Goal: Transaction & Acquisition: Purchase product/service

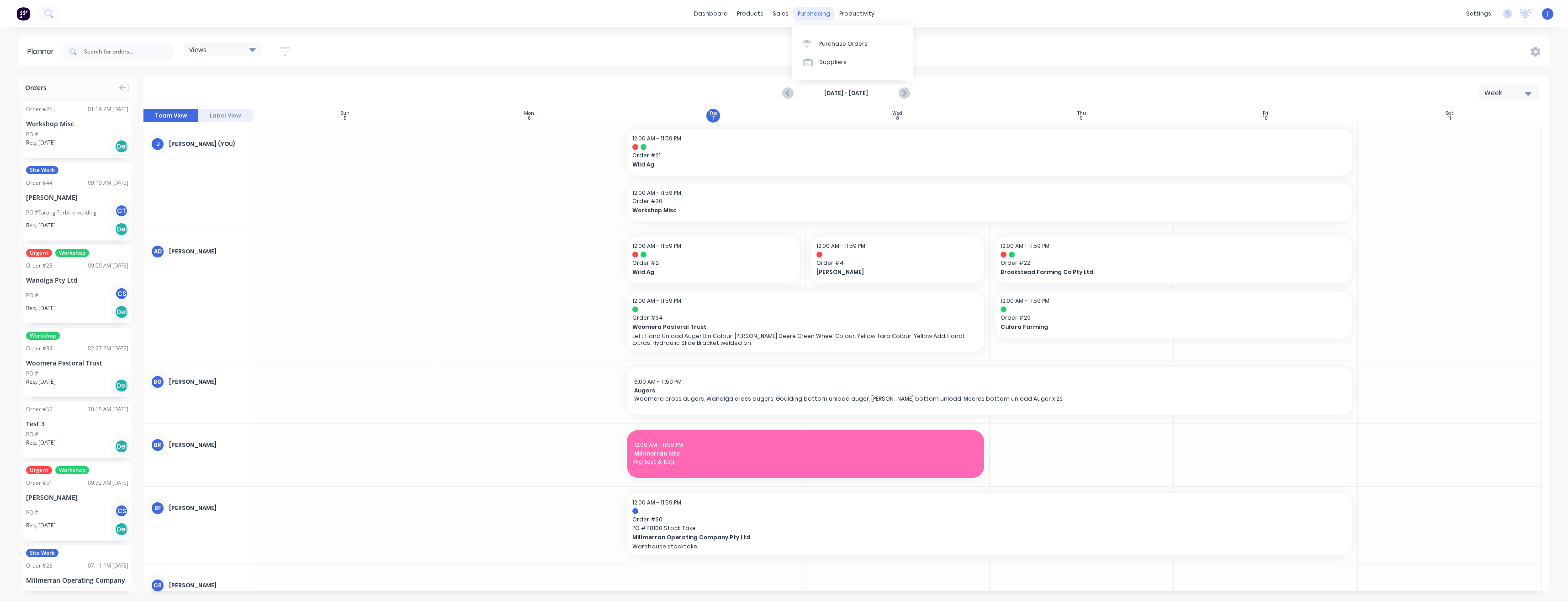
click at [816, 15] on div "purchasing" at bounding box center [814, 13] width 42 height 13
click at [824, 44] on div "Purchase Orders" at bounding box center [843, 44] width 49 height 8
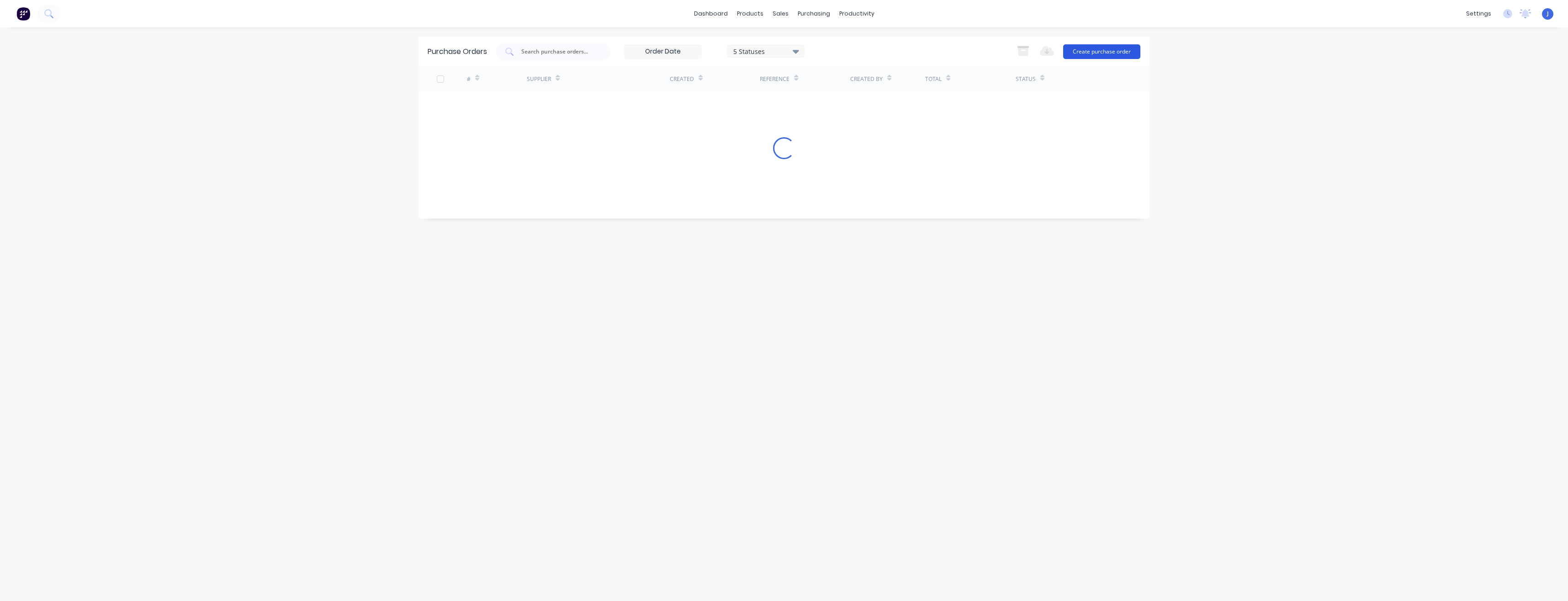
click at [1115, 49] on button "Create purchase order" at bounding box center [1101, 51] width 77 height 15
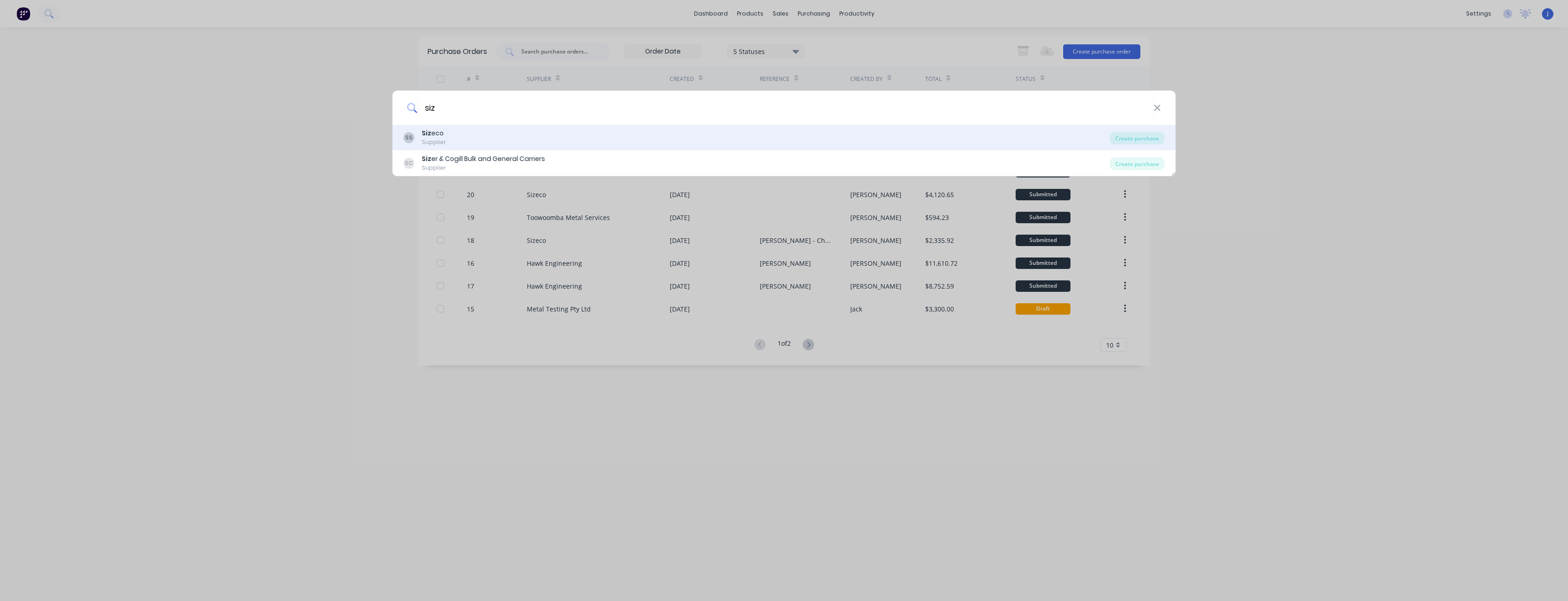
type input "siz"
click at [455, 138] on div "SS Siz eco Supplier" at bounding box center [756, 138] width 706 height 18
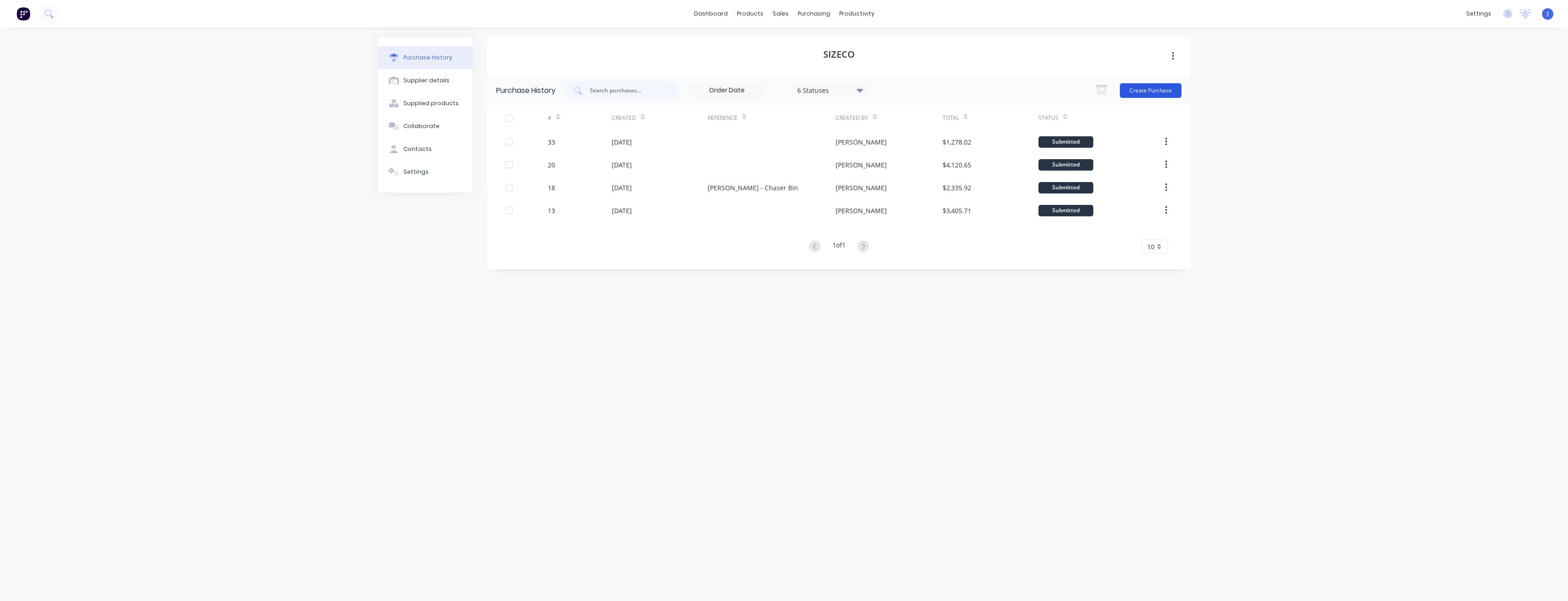
click at [1145, 95] on button "Create Purchase" at bounding box center [1151, 90] width 61 height 15
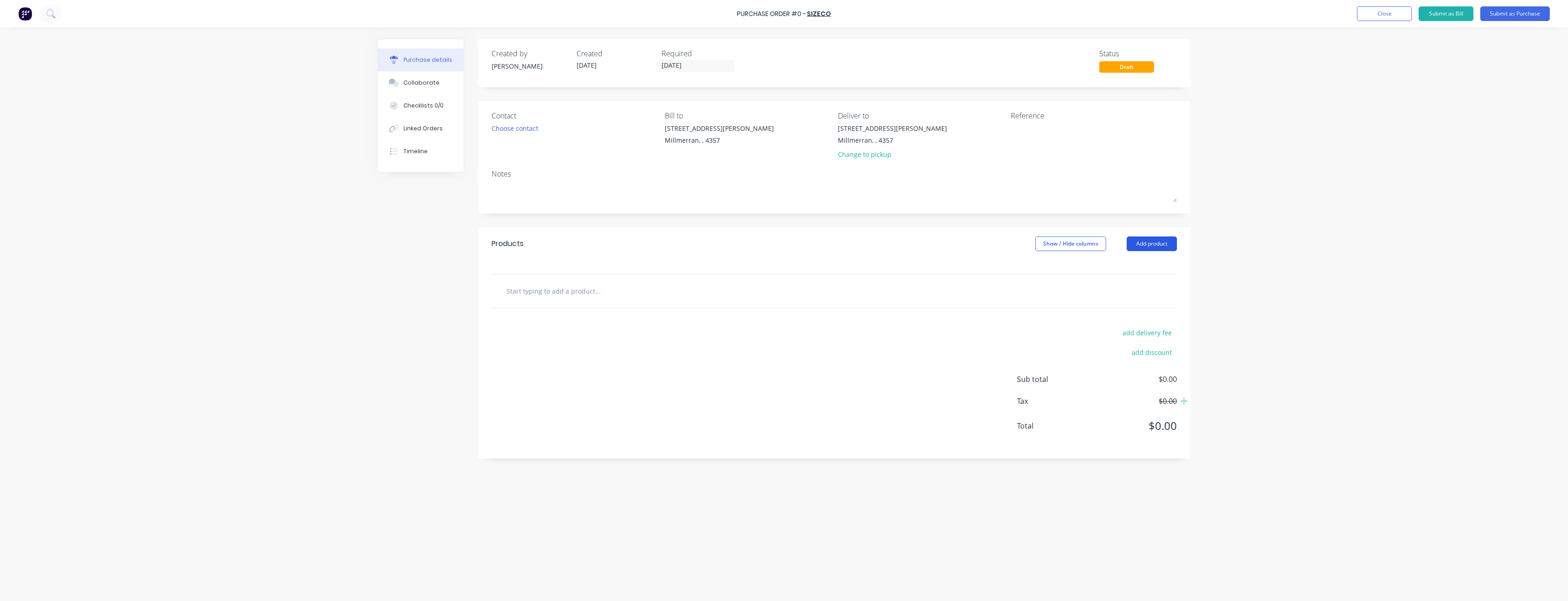
click at [1164, 247] on button "Add product" at bounding box center [1152, 243] width 50 height 15
click at [1156, 266] on div "Product catalogue" at bounding box center [1133, 267] width 70 height 13
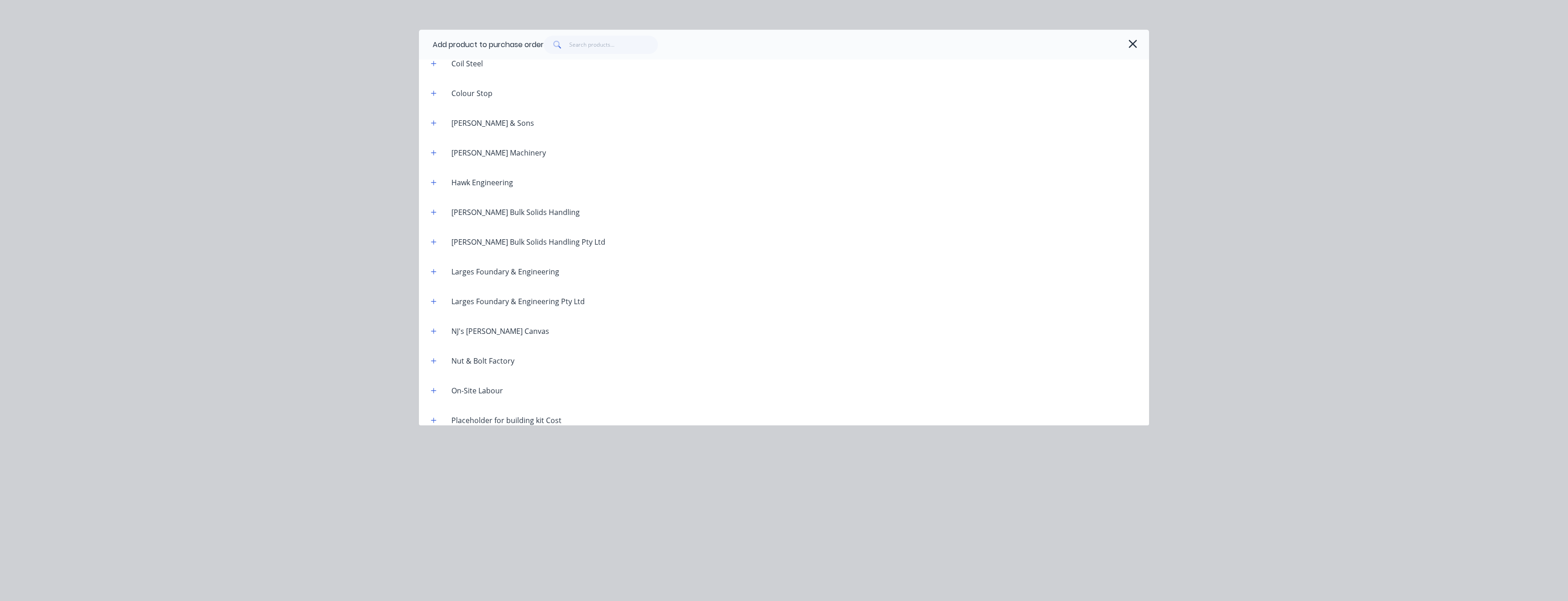
scroll to position [5367, 0]
click at [436, 202] on icon "button" at bounding box center [433, 202] width 6 height 6
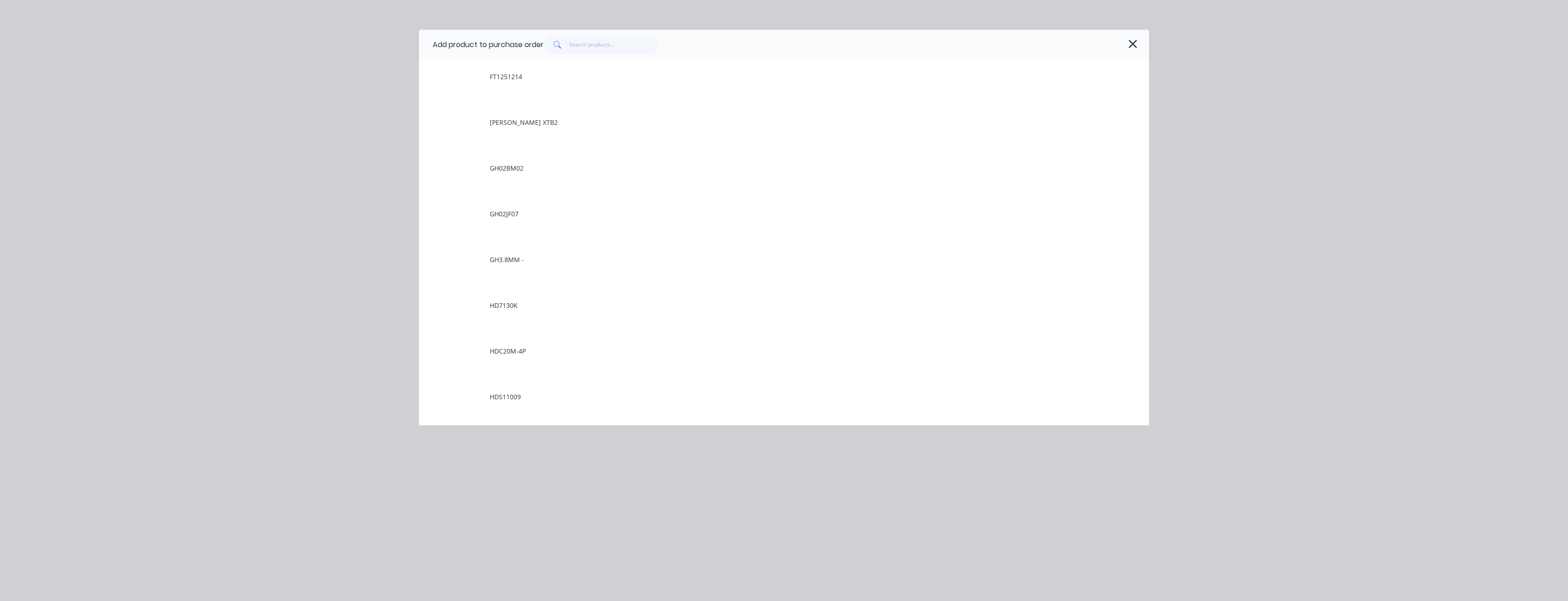
scroll to position [7882, 0]
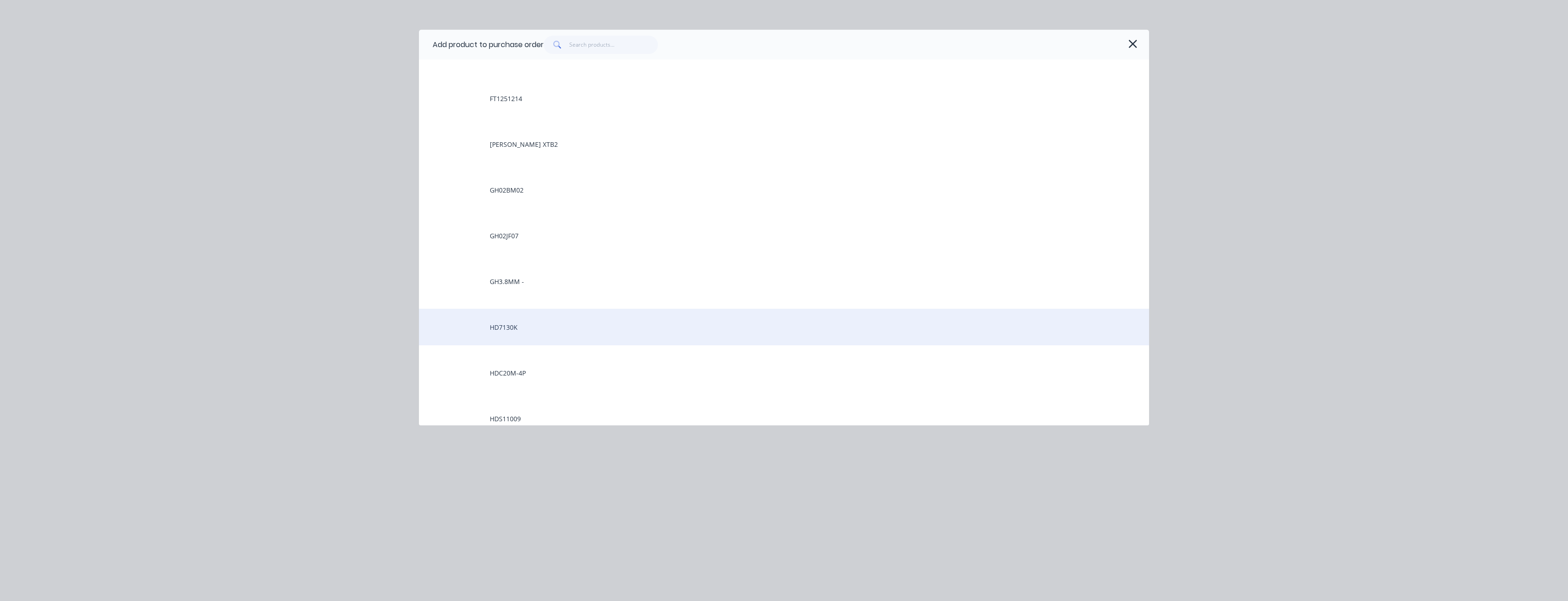
click at [508, 329] on div "HD7130K" at bounding box center [784, 327] width 730 height 37
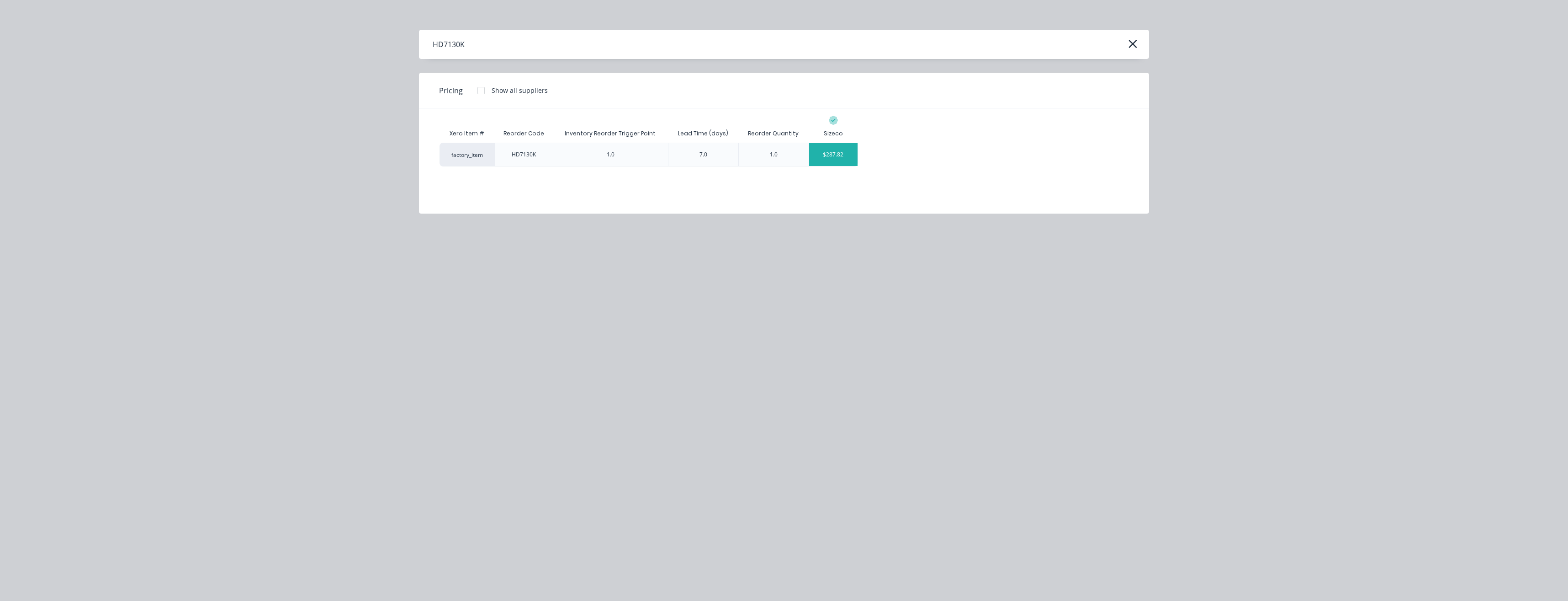
click at [829, 154] on div "$287.82" at bounding box center [834, 154] width 49 height 23
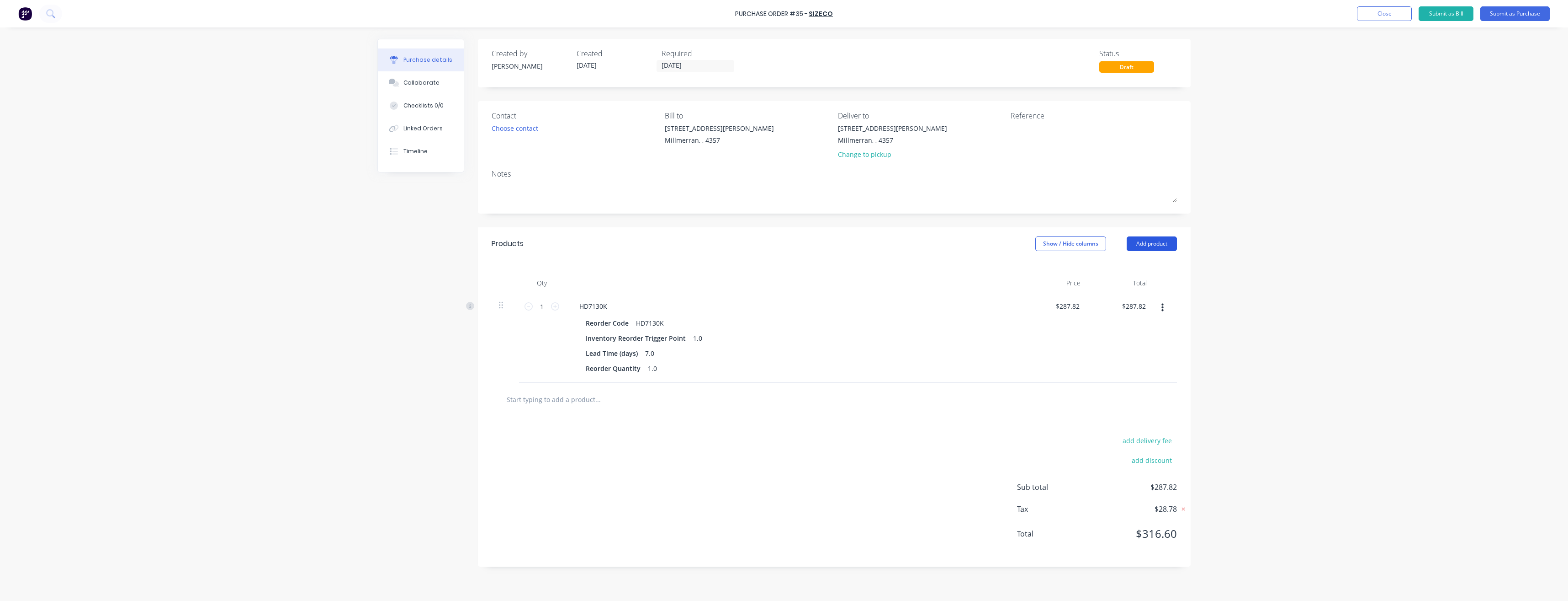
click at [1154, 247] on button "Add product" at bounding box center [1152, 243] width 50 height 15
click at [1135, 271] on div "Product catalogue" at bounding box center [1133, 267] width 70 height 13
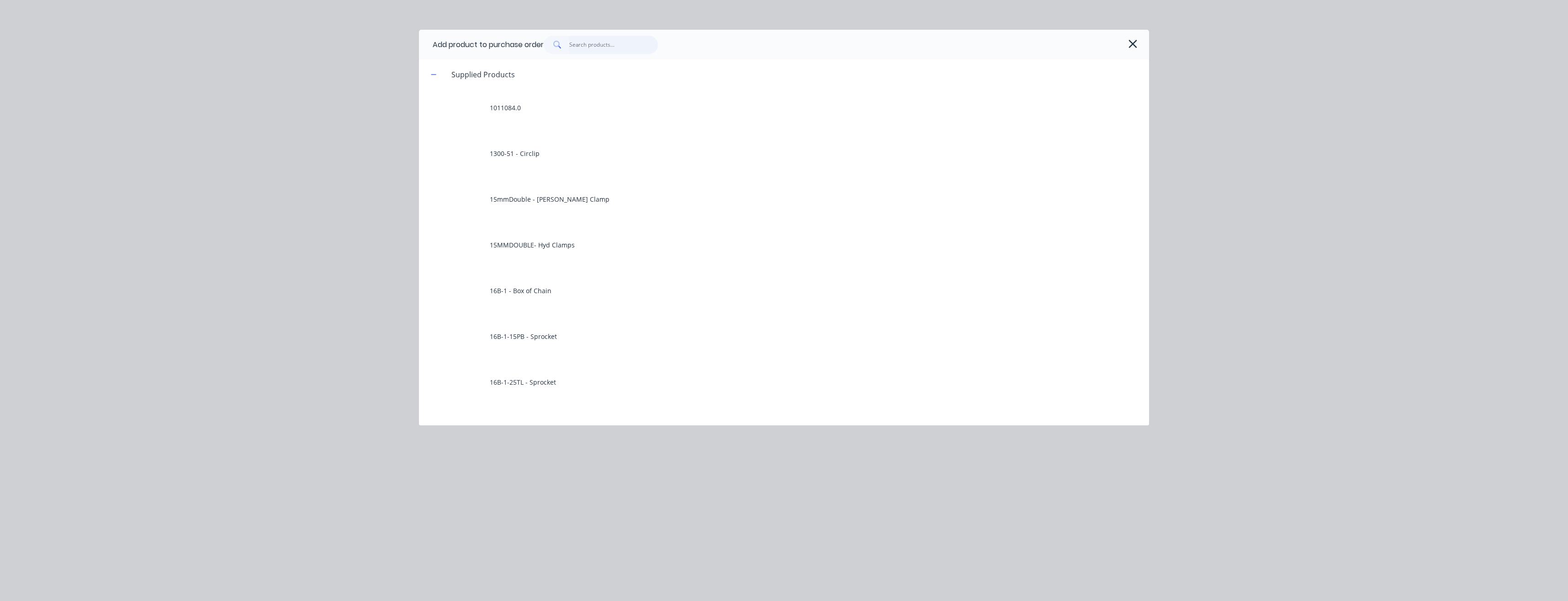
click at [597, 47] on input "text" at bounding box center [613, 45] width 89 height 19
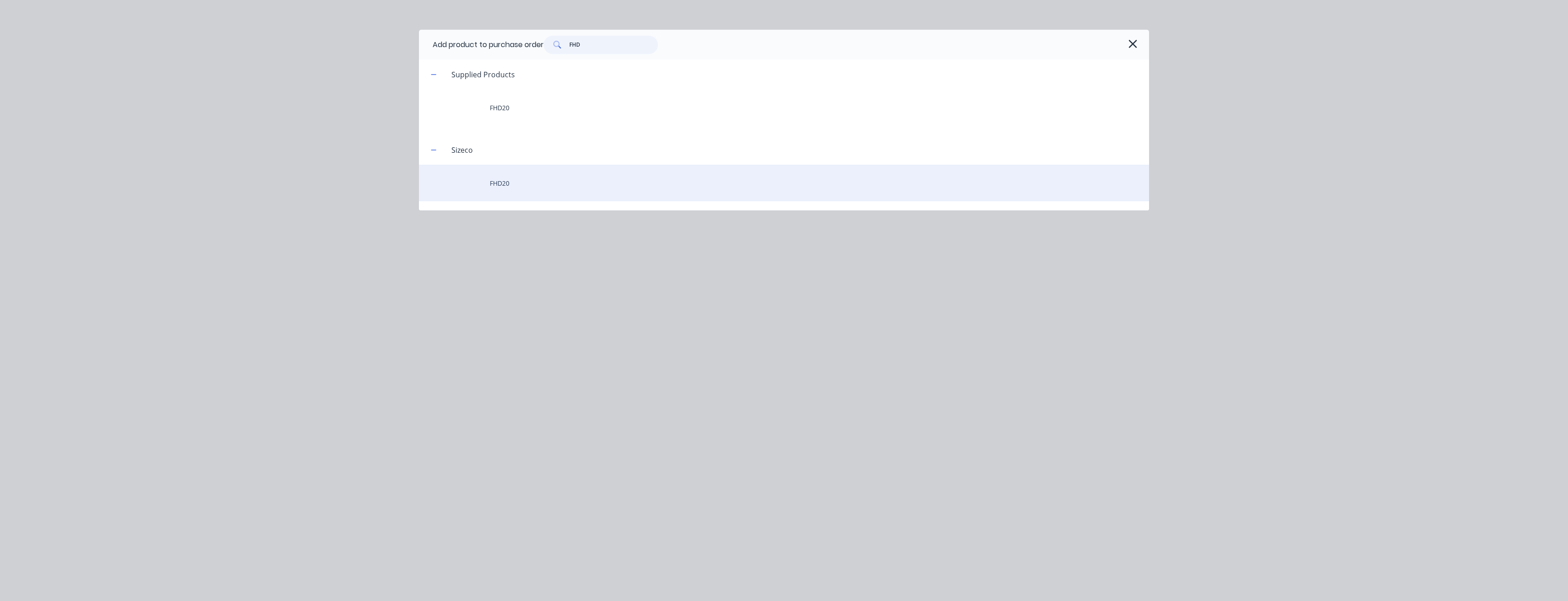
type input "FHD"
click at [522, 189] on div "FHD20" at bounding box center [784, 183] width 730 height 37
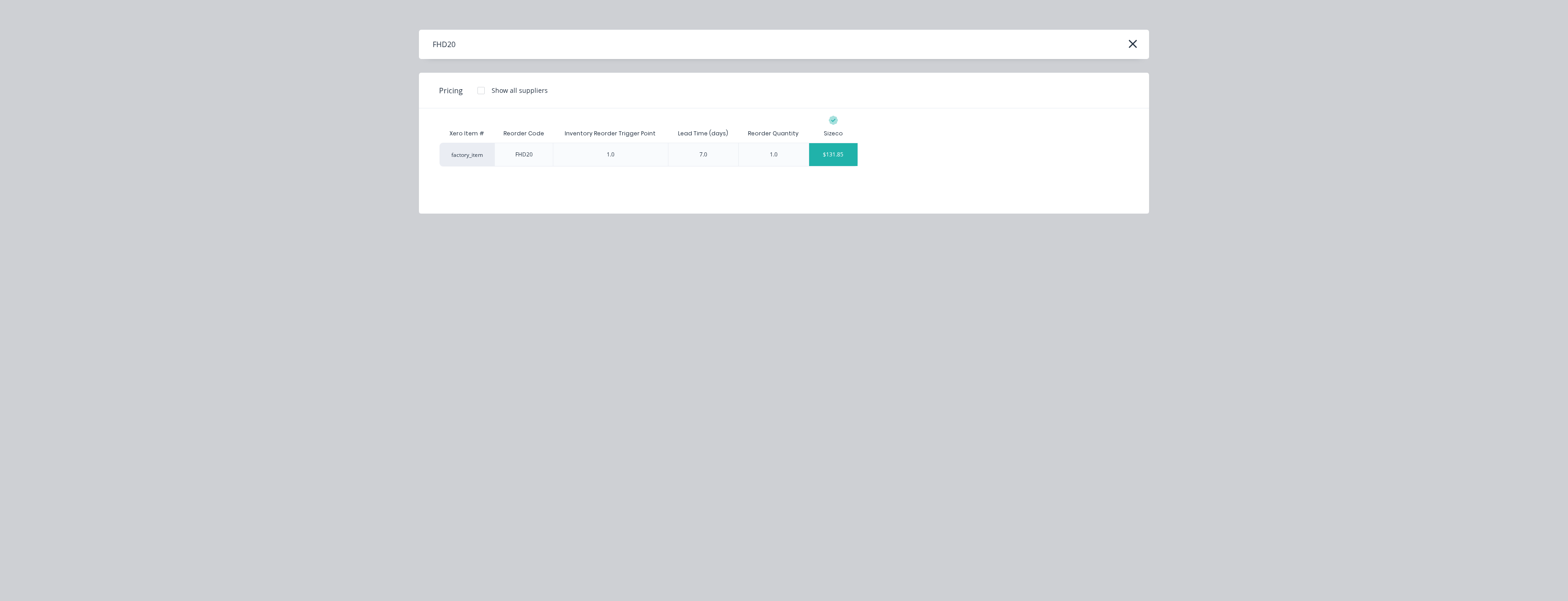
click at [842, 153] on div "$131.85" at bounding box center [834, 154] width 49 height 23
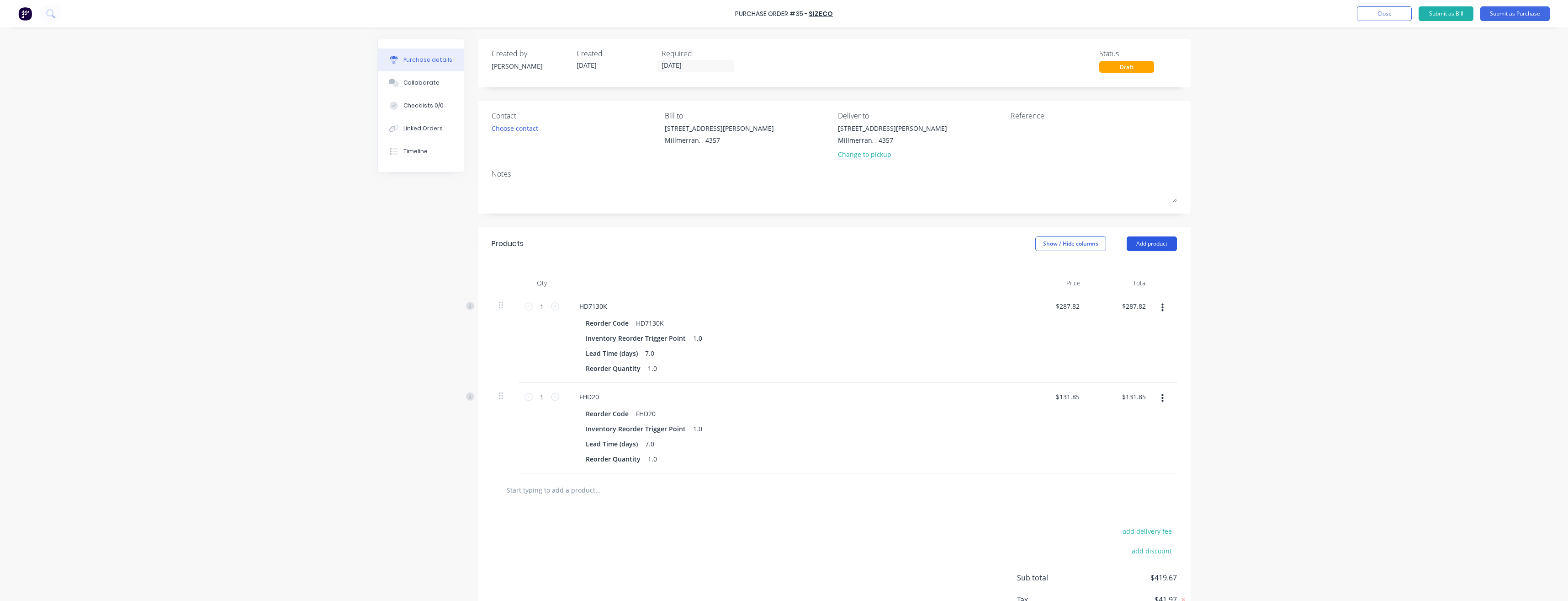
click at [1164, 242] on button "Add product" at bounding box center [1152, 243] width 50 height 15
click at [1146, 267] on div "Product catalogue" at bounding box center [1133, 267] width 70 height 13
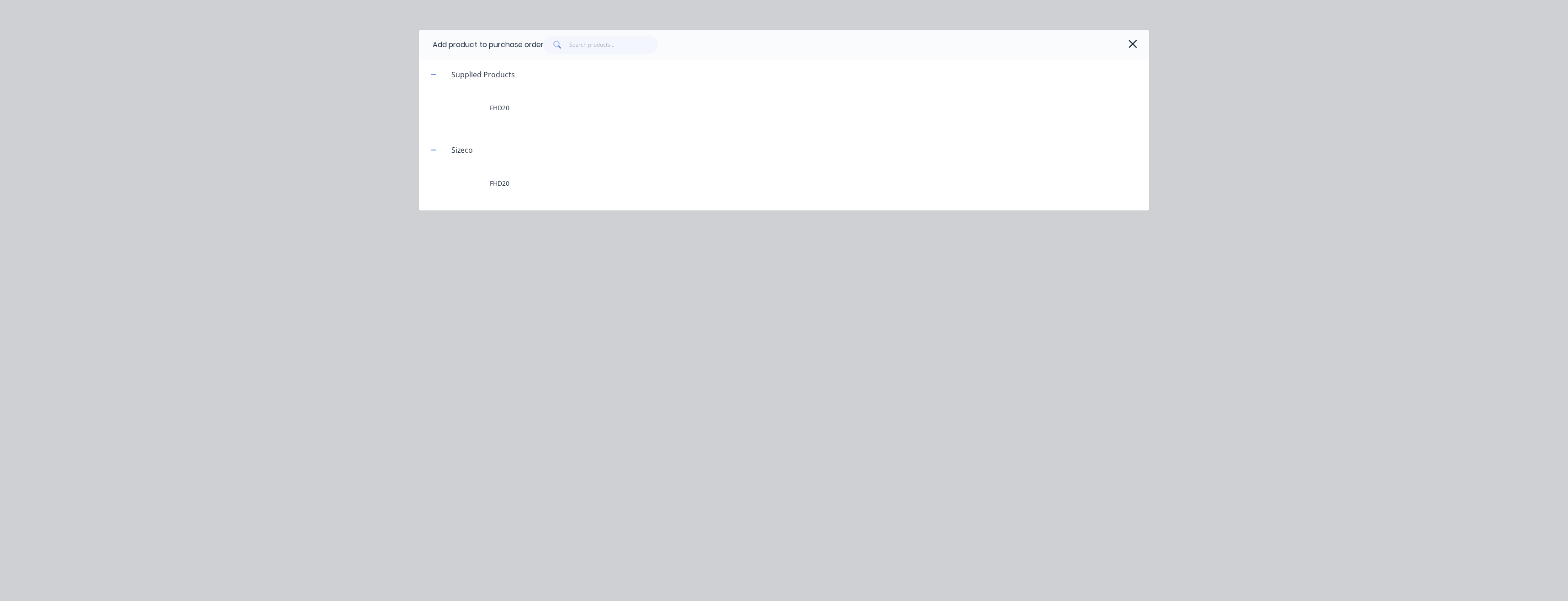
drag, startPoint x: 437, startPoint y: 152, endPoint x: 455, endPoint y: 140, distance: 21.6
click at [438, 152] on button "button" at bounding box center [434, 150] width 12 height 12
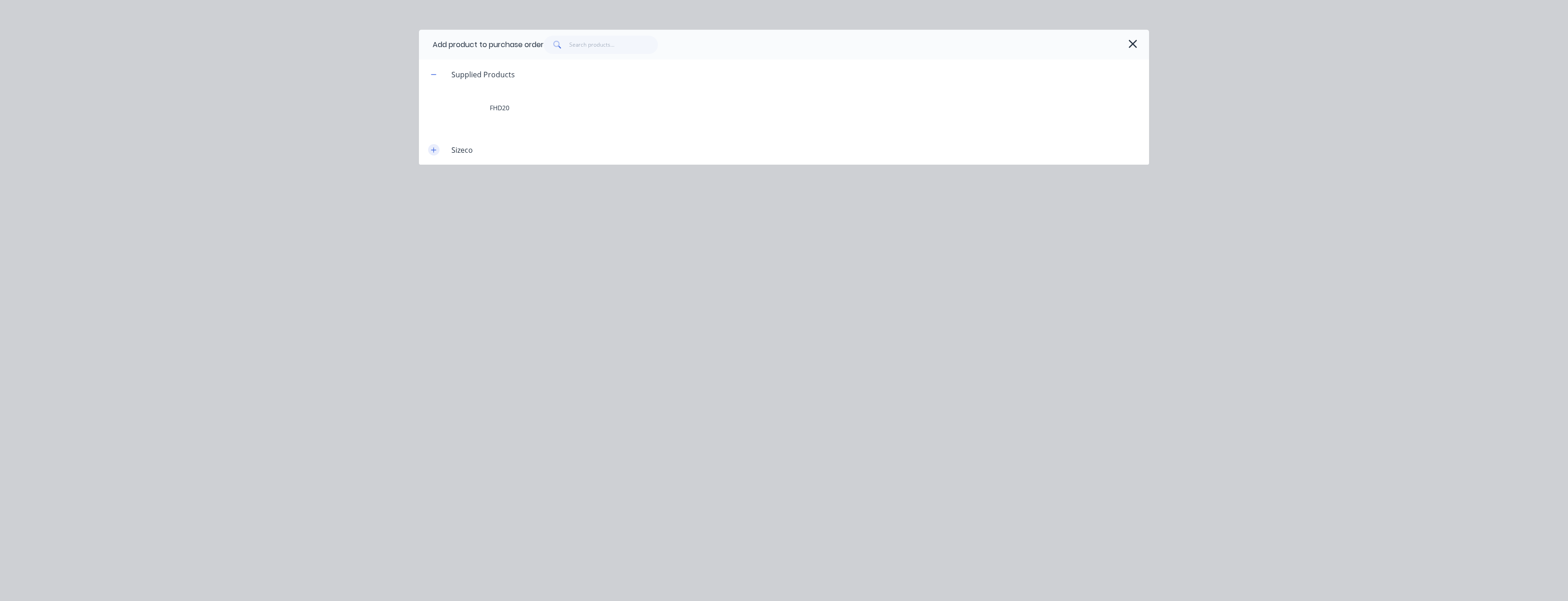
click at [438, 150] on button "button" at bounding box center [434, 150] width 12 height 12
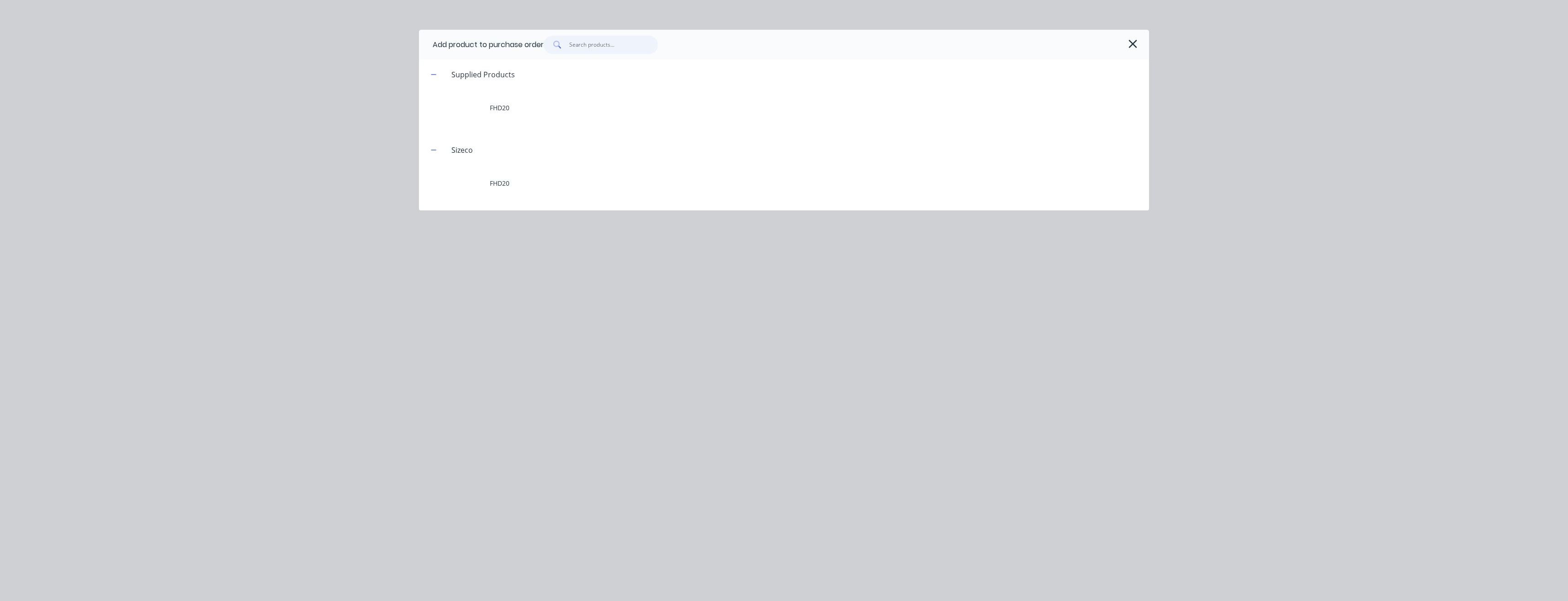
click at [595, 44] on input "text" at bounding box center [613, 45] width 89 height 19
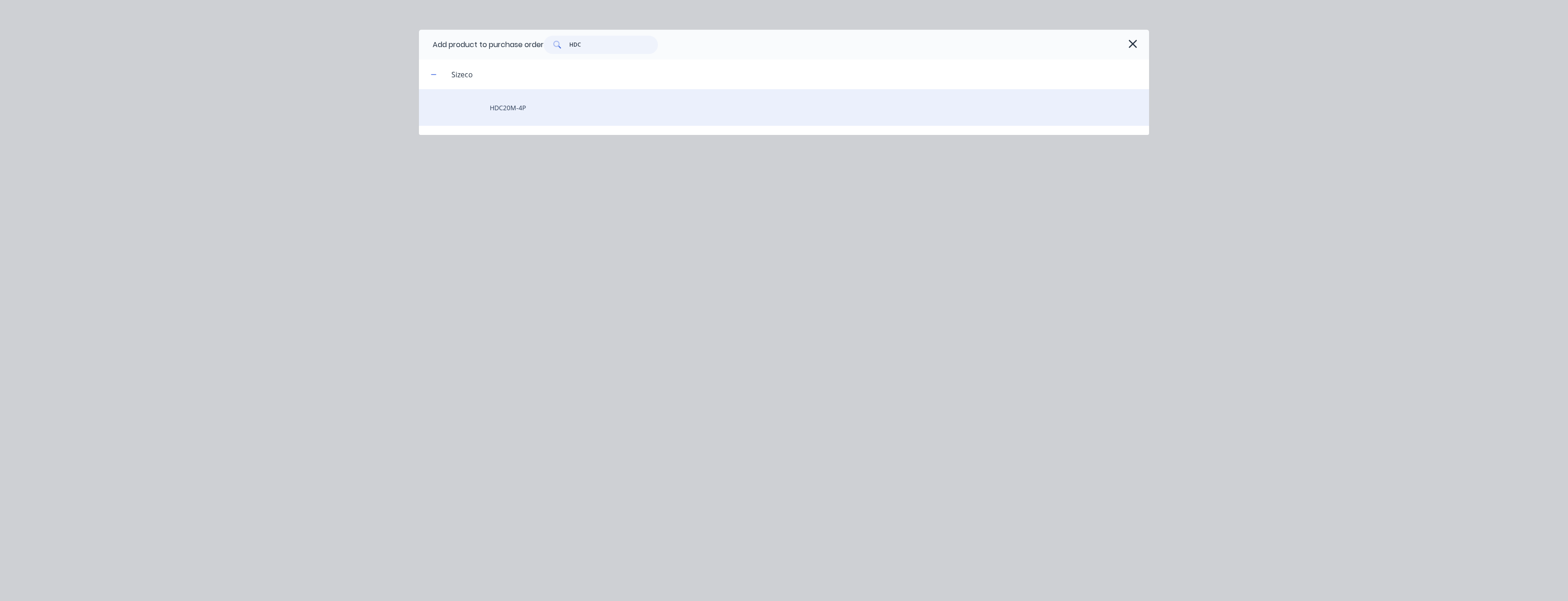
type input "HDC"
click at [511, 108] on div "HDC20M-4P" at bounding box center [784, 107] width 730 height 37
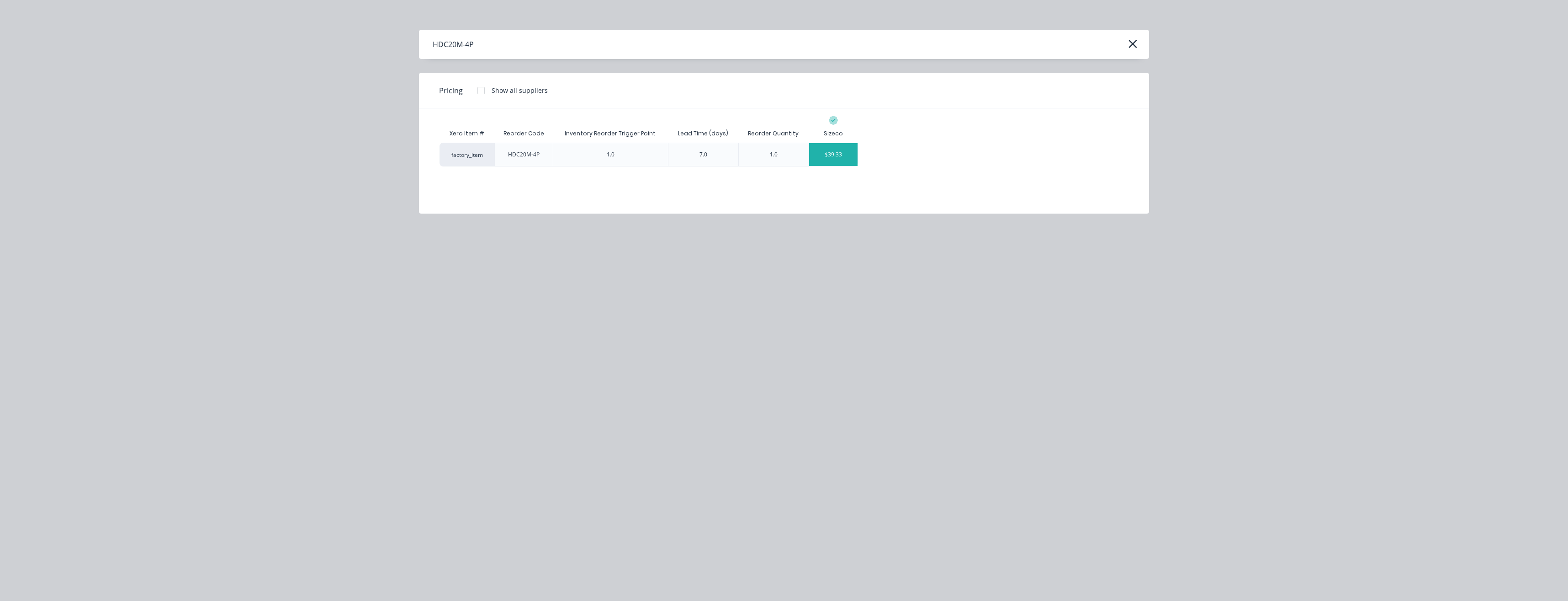
click at [840, 151] on div "$39.33" at bounding box center [834, 154] width 49 height 23
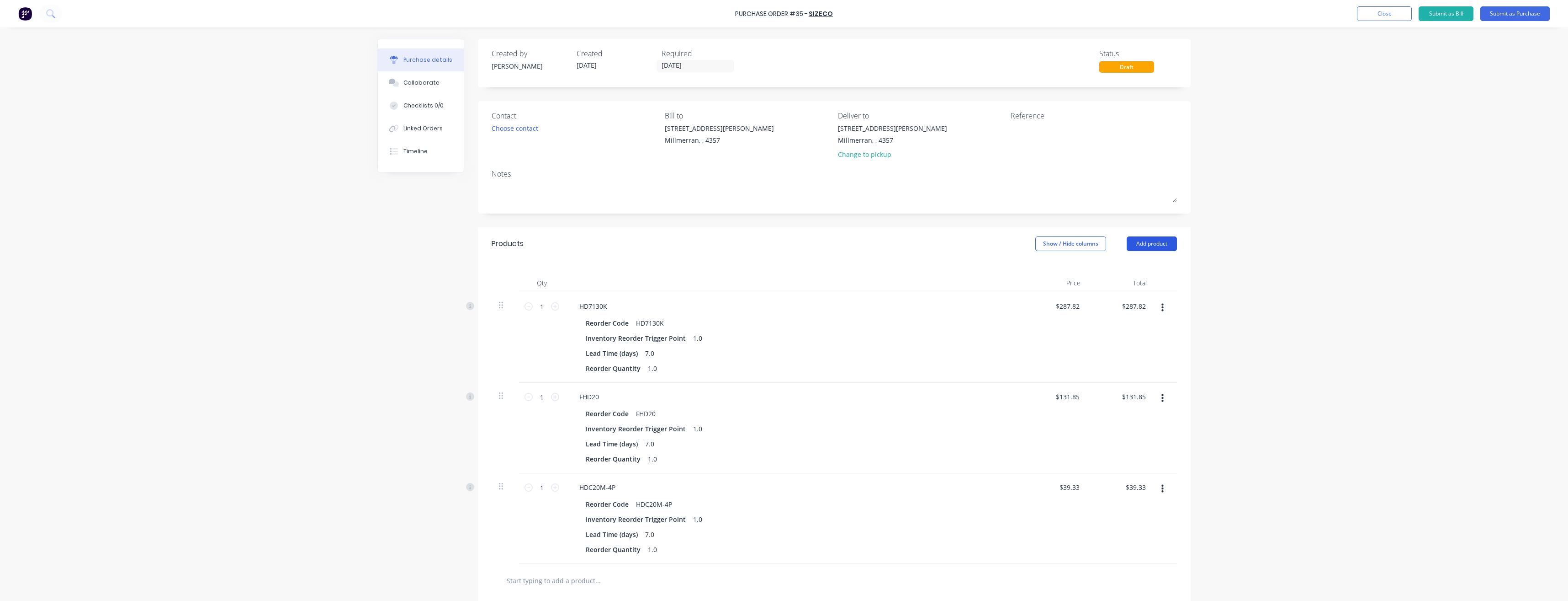
click at [1156, 240] on button "Add product" at bounding box center [1152, 243] width 50 height 15
click at [1108, 268] on div "Product catalogue" at bounding box center [1133, 267] width 70 height 13
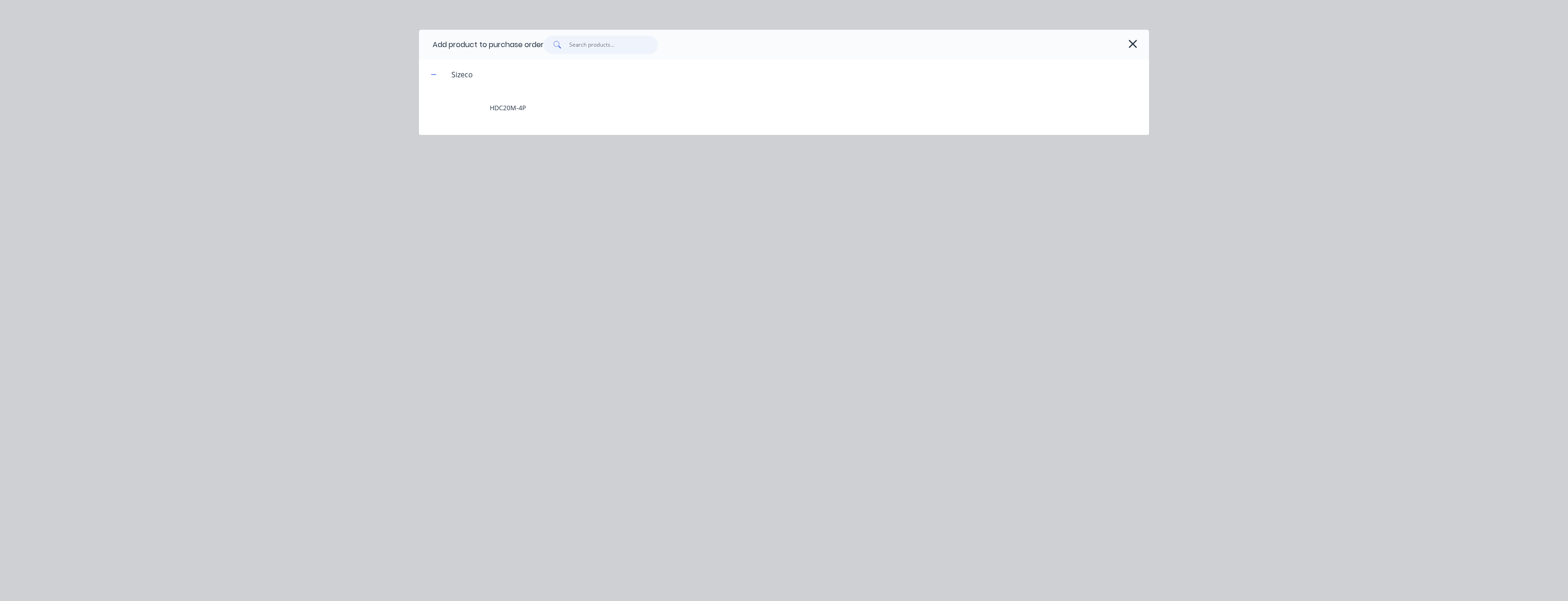
click at [574, 44] on input "text" at bounding box center [613, 45] width 89 height 19
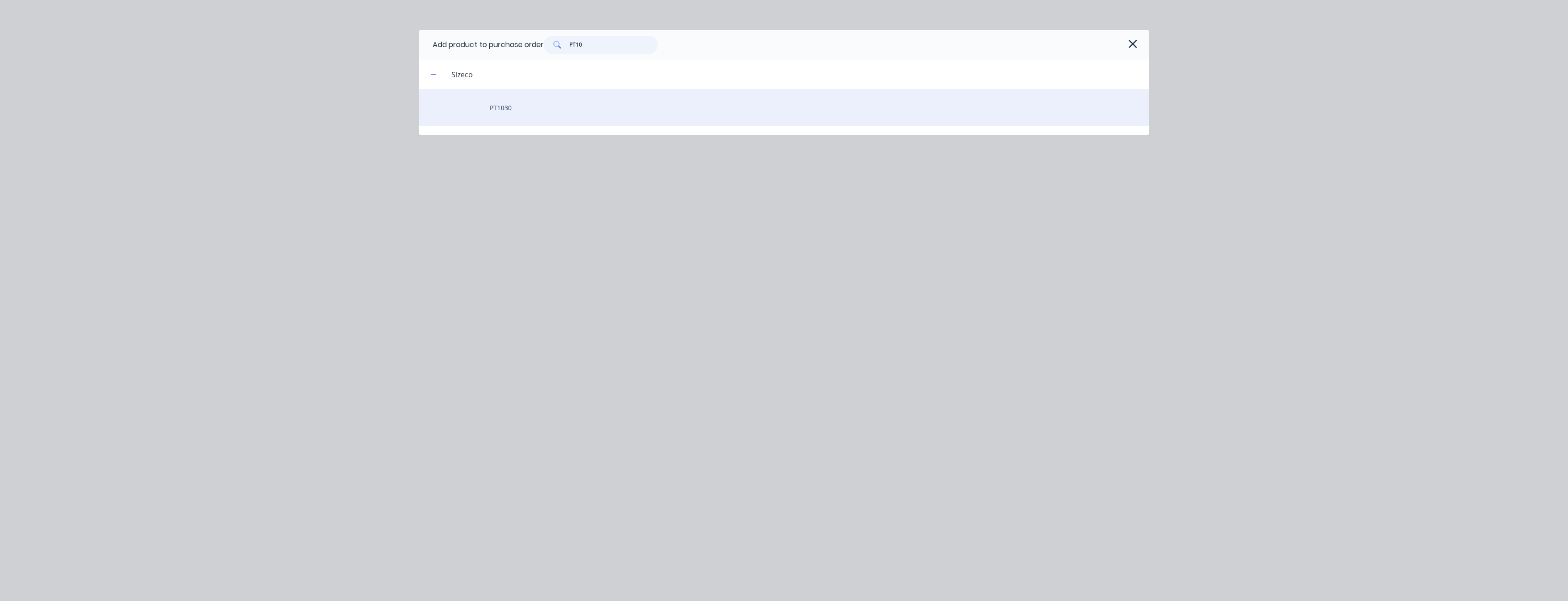
type input "PT10"
click at [500, 108] on div "PT1030" at bounding box center [784, 107] width 730 height 37
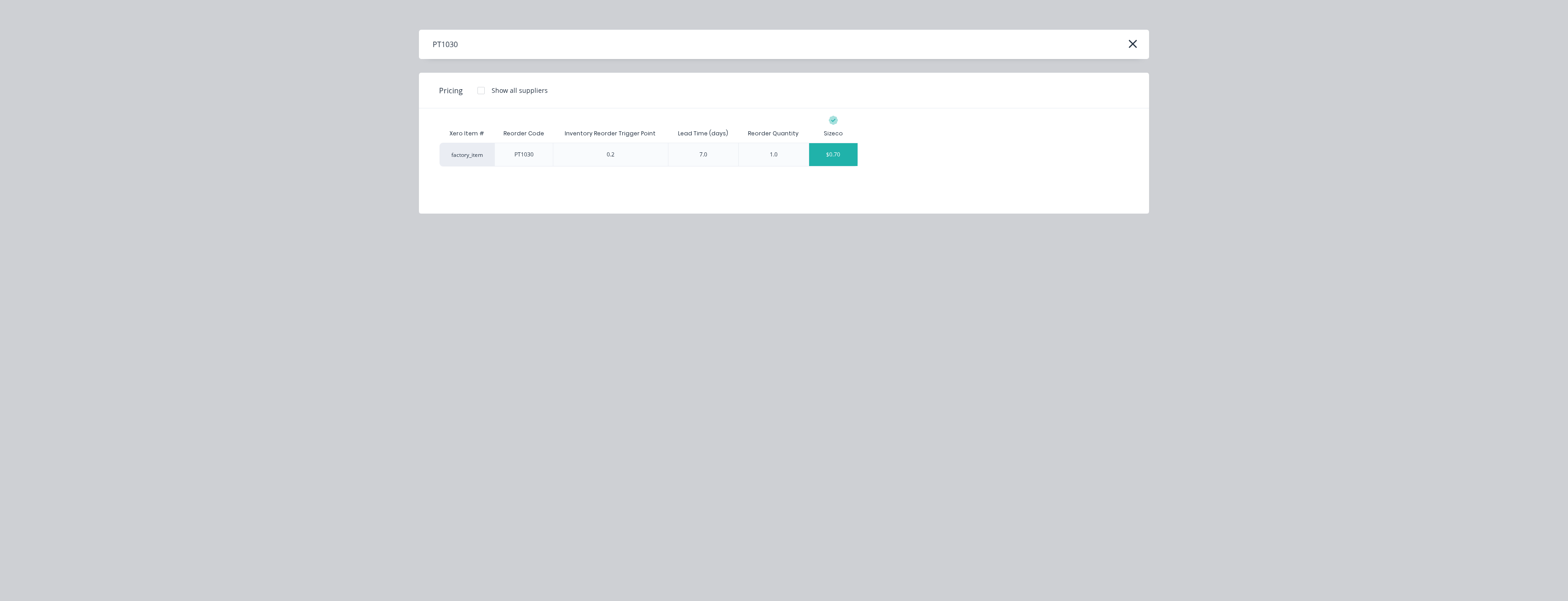
click at [836, 160] on div "$0.70" at bounding box center [834, 154] width 49 height 23
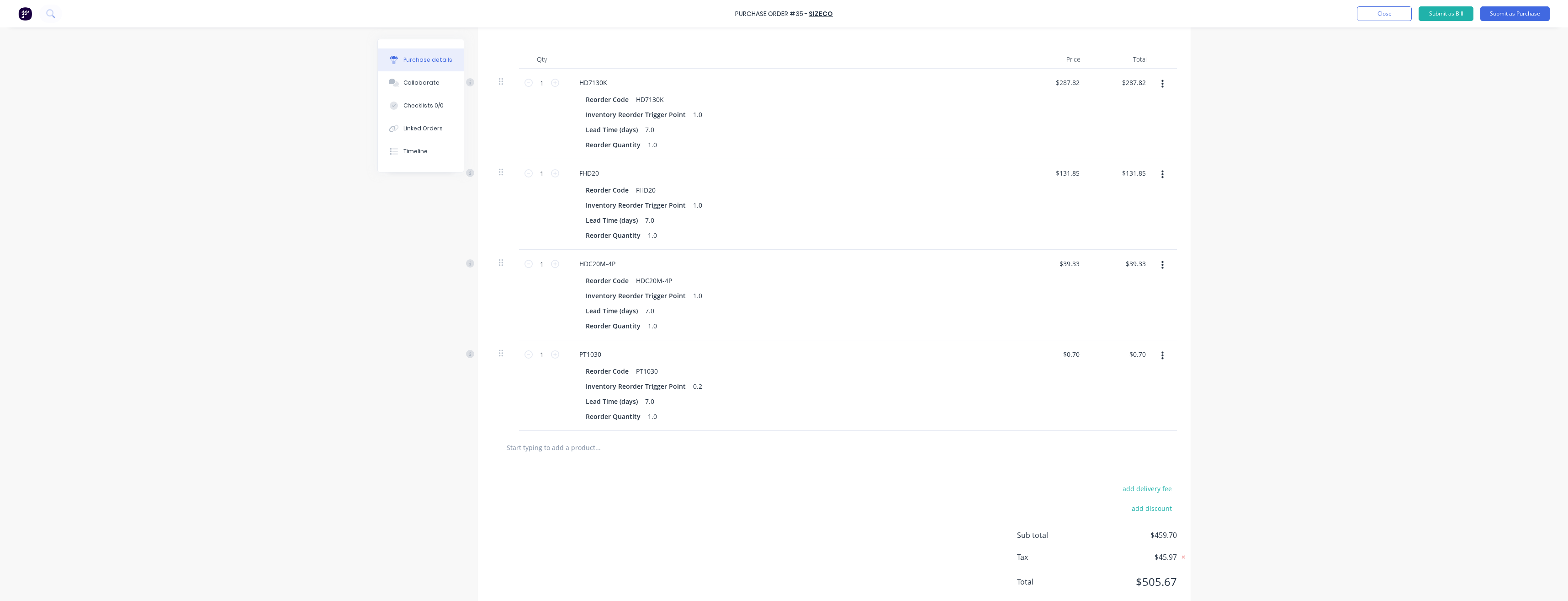
scroll to position [229, 0]
click at [524, 352] on icon at bounding box center [528, 349] width 8 height 8
type input "0"
type input "$0.00"
click at [1163, 355] on button "button" at bounding box center [1163, 350] width 22 height 17
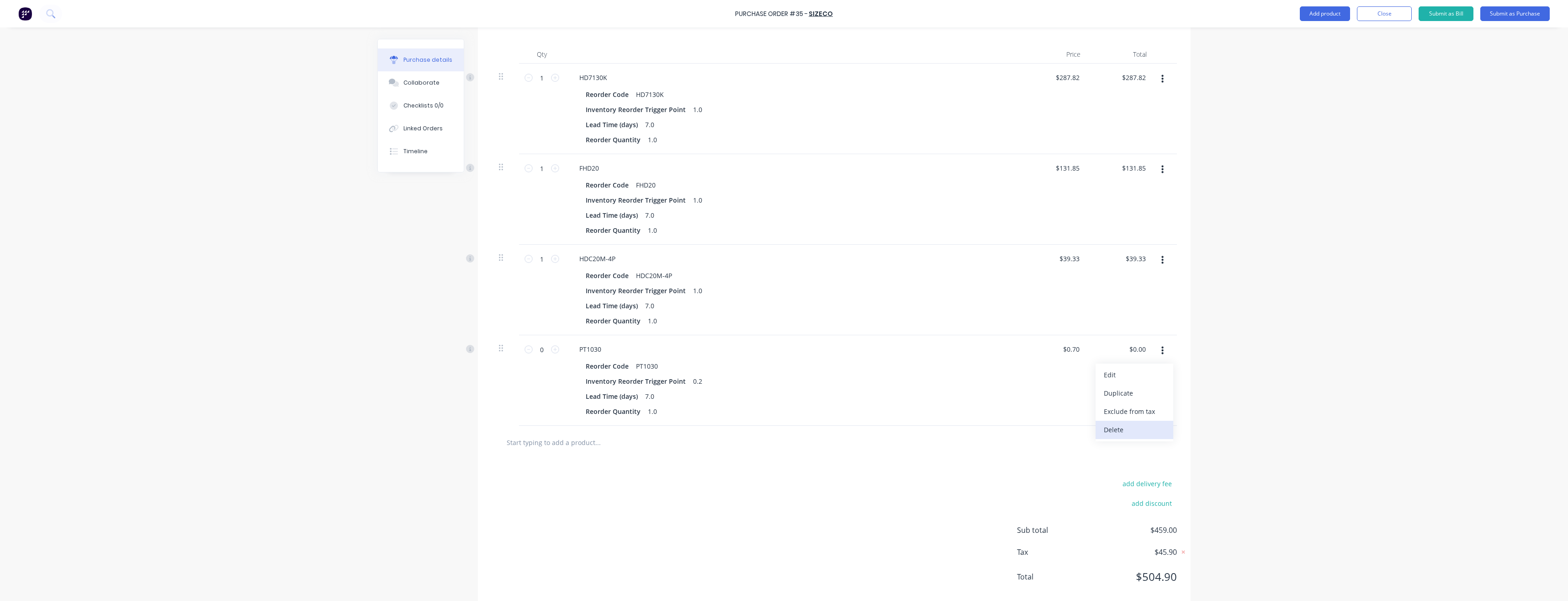
click at [1131, 429] on button "Delete" at bounding box center [1134, 429] width 77 height 19
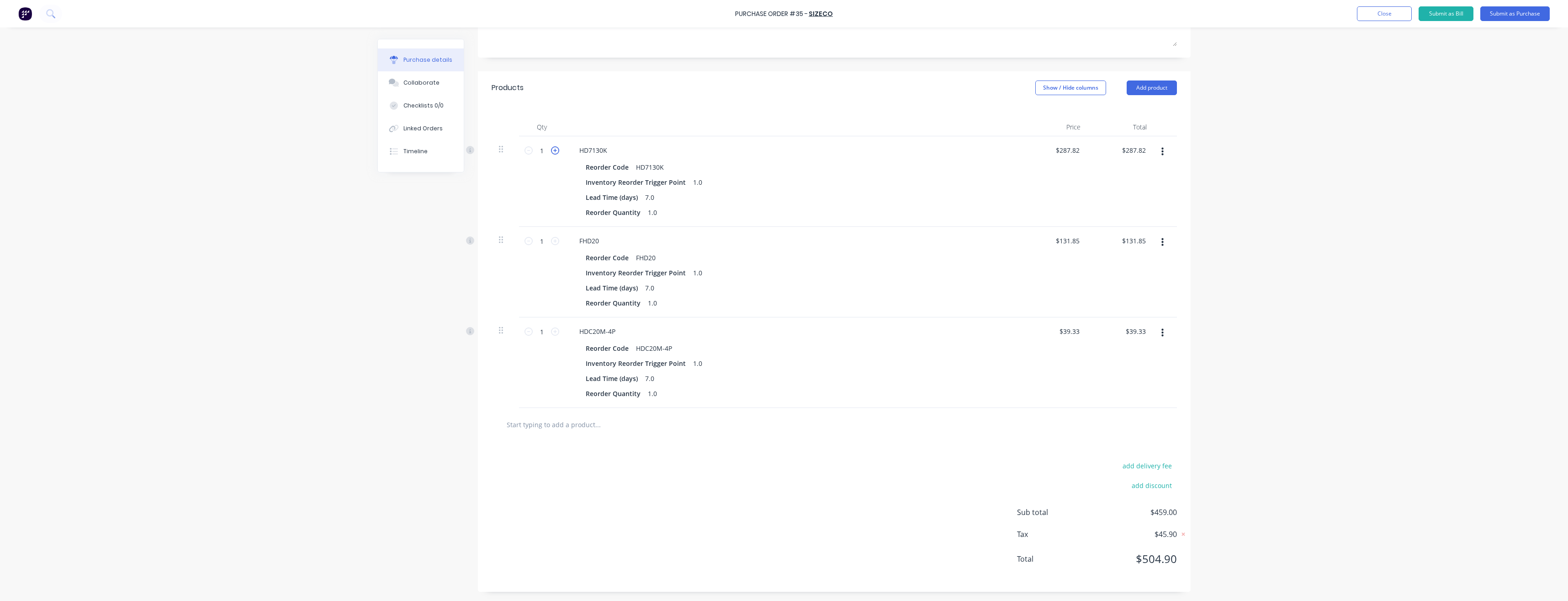
click at [551, 151] on icon at bounding box center [555, 150] width 8 height 8
type input "2"
type input "$575.64"
click at [553, 240] on icon at bounding box center [555, 241] width 8 height 8
type input "2"
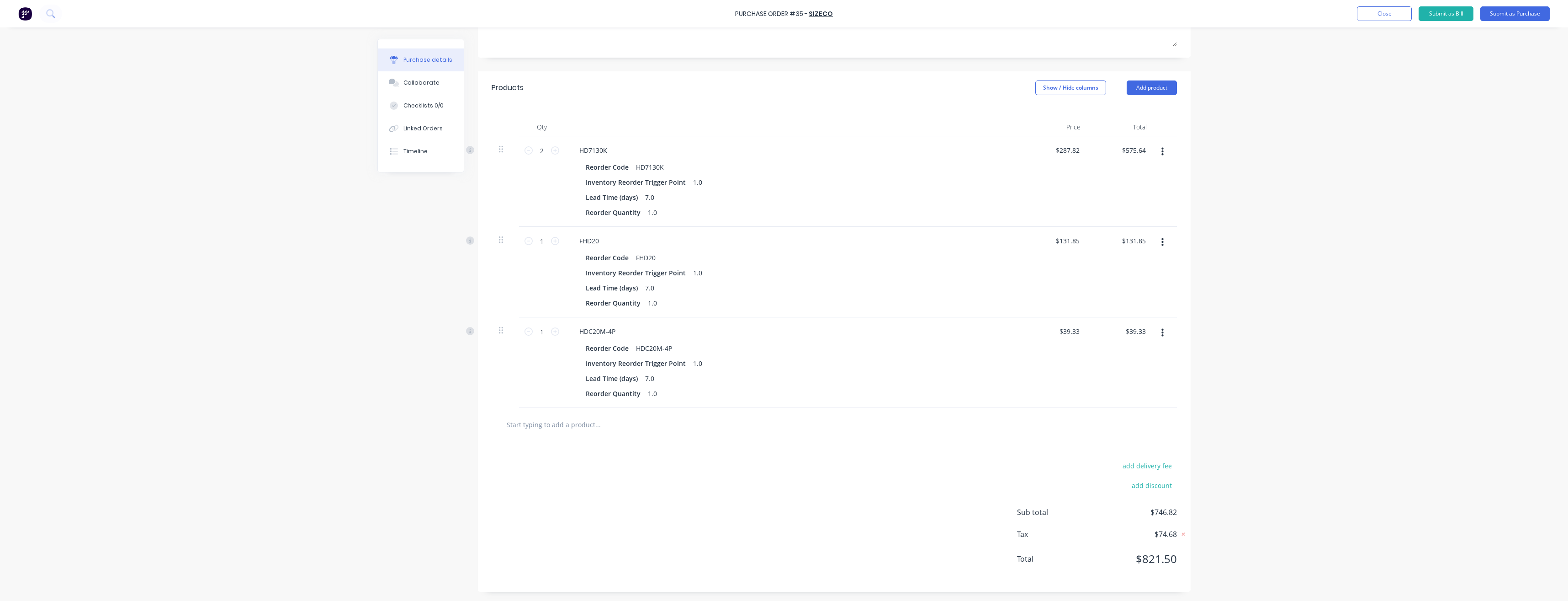
type input "$263.70"
click at [554, 336] on div "1 1" at bounding box center [542, 331] width 31 height 13
click at [553, 333] on icon at bounding box center [555, 331] width 8 height 8
type input "2"
type input "$78.66"
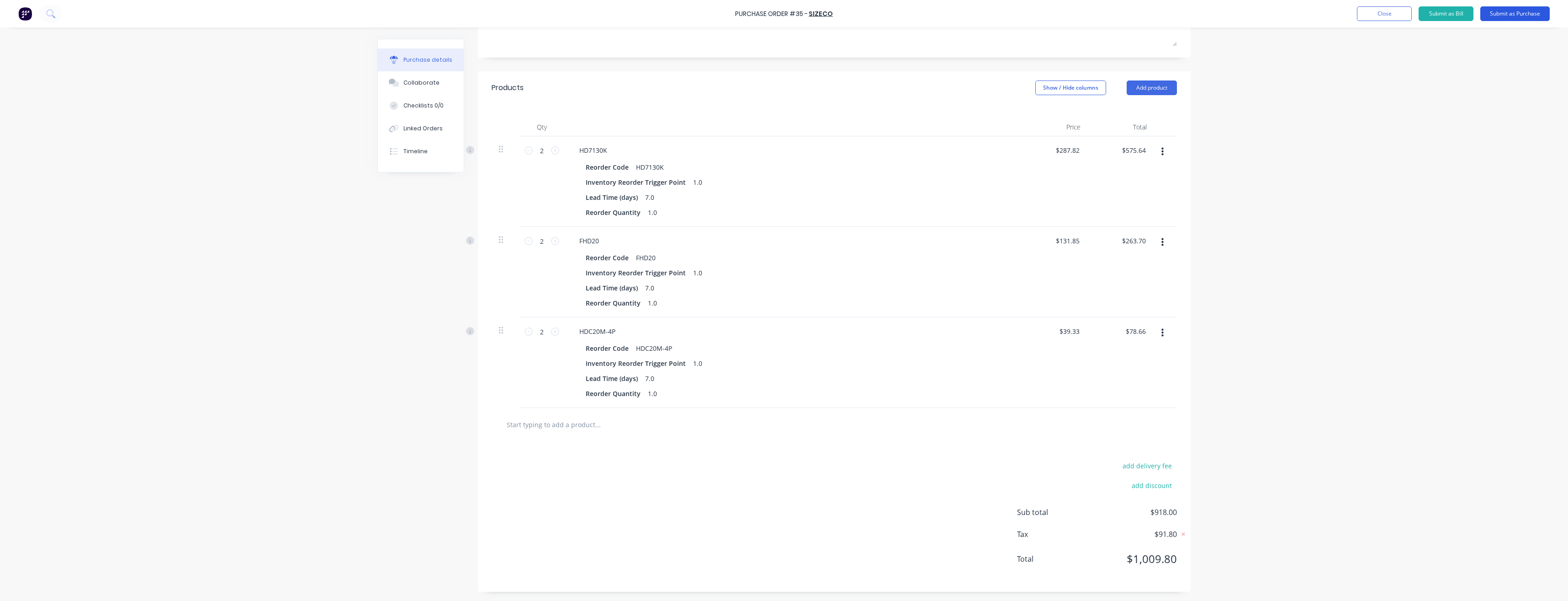
click at [1503, 11] on button "Submit as Purchase" at bounding box center [1515, 13] width 69 height 15
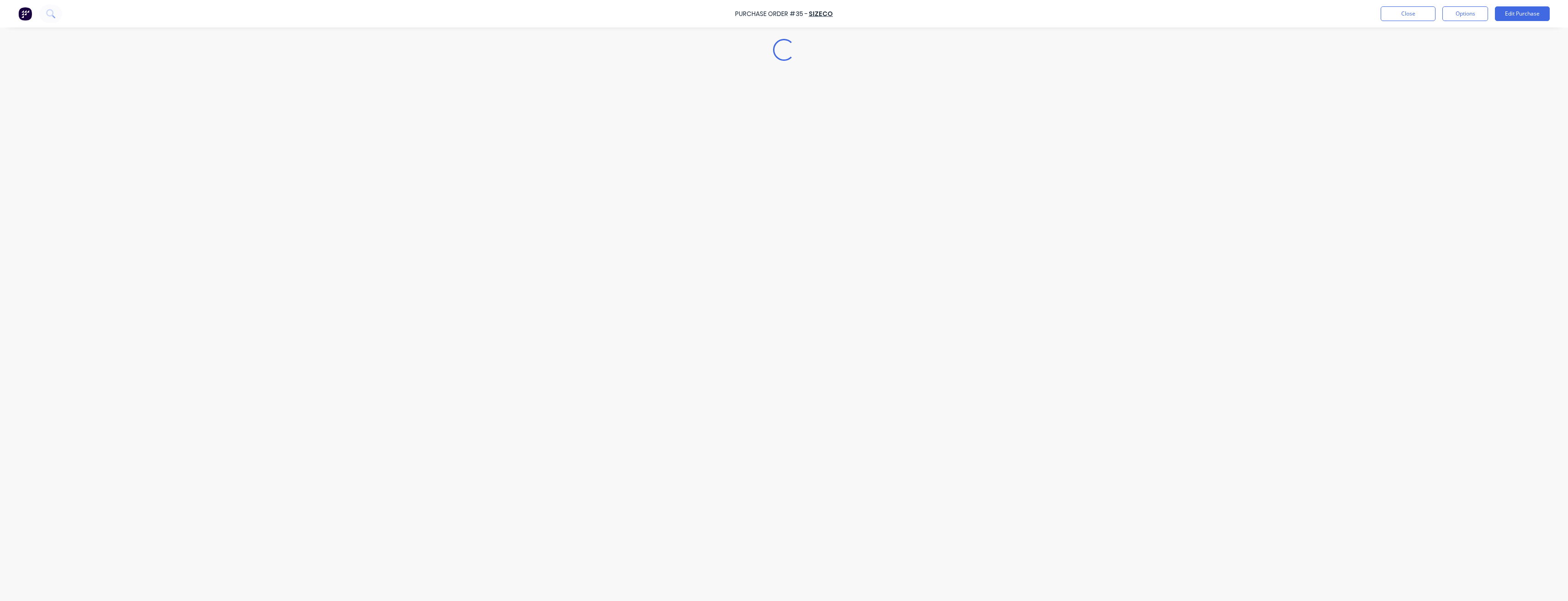
scroll to position [0, 0]
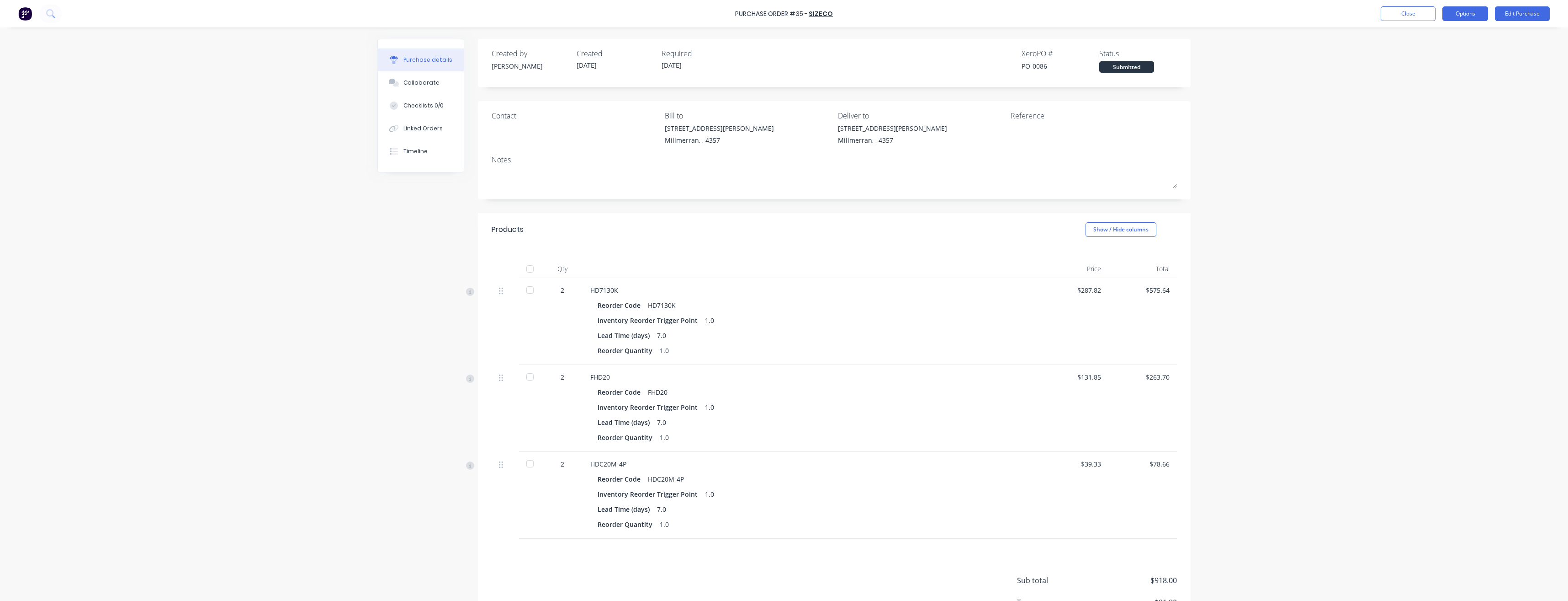
click at [1453, 17] on button "Options" at bounding box center [1465, 13] width 45 height 15
click at [1449, 34] on div "Print / Email" at bounding box center [1444, 37] width 70 height 13
click at [1423, 60] on div "With pricing" at bounding box center [1444, 55] width 70 height 13
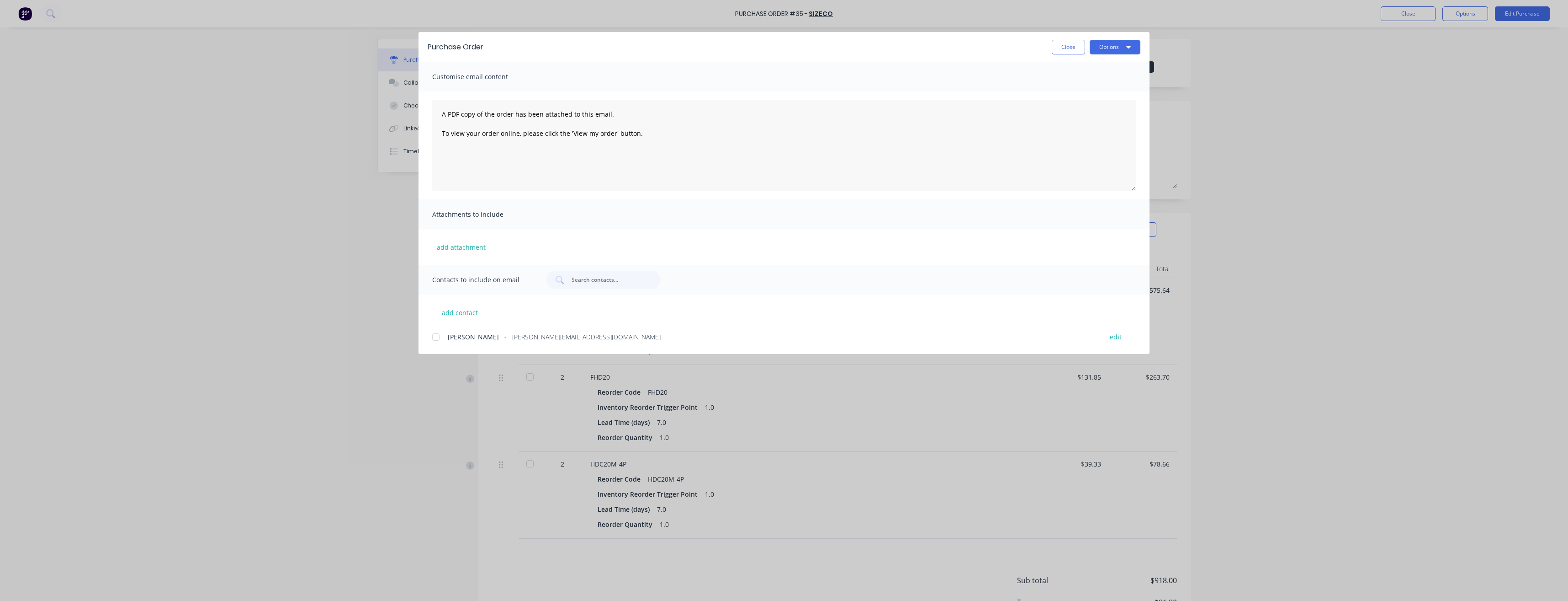
click at [436, 337] on div at bounding box center [435, 337] width 19 height 19
click at [1129, 47] on icon "button" at bounding box center [1128, 47] width 4 height 3
click at [1092, 70] on div "Preview" at bounding box center [1097, 70] width 70 height 13
click at [1116, 52] on button "Options" at bounding box center [1115, 47] width 51 height 15
click at [1100, 106] on div "Email" at bounding box center [1097, 106] width 70 height 13
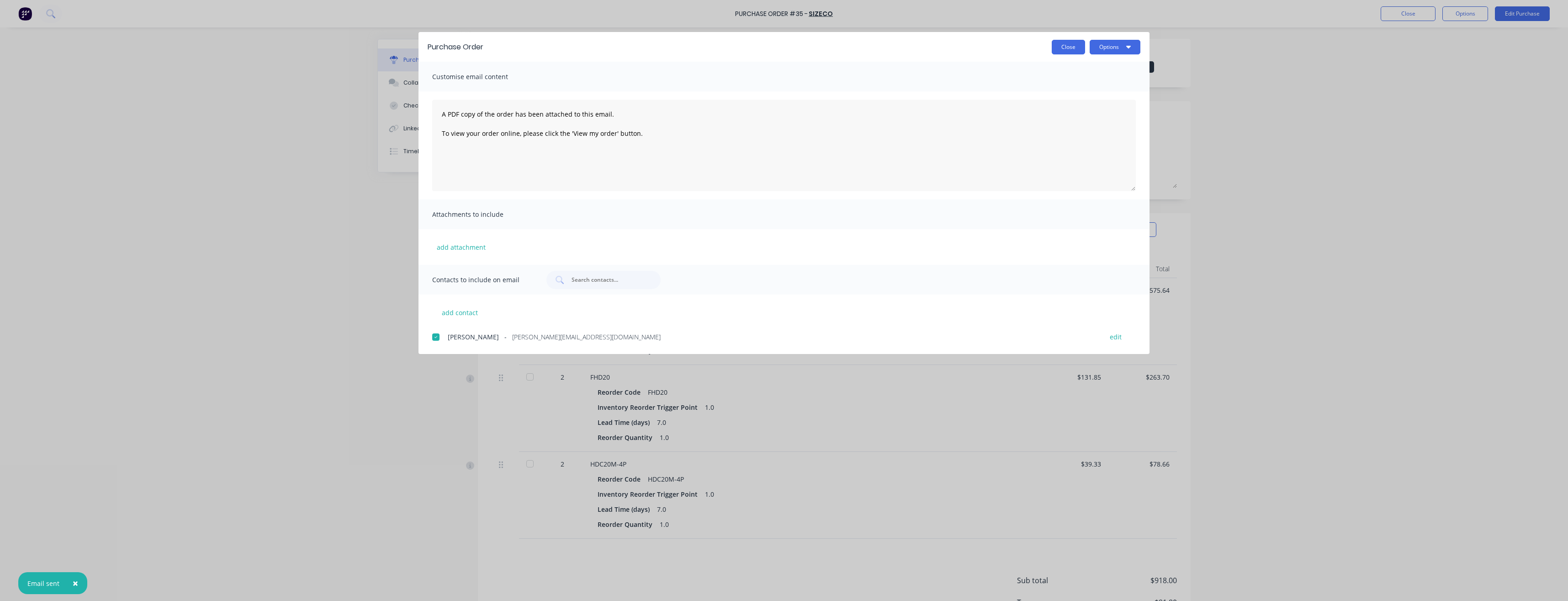
click at [1065, 48] on button "Close" at bounding box center [1069, 47] width 33 height 15
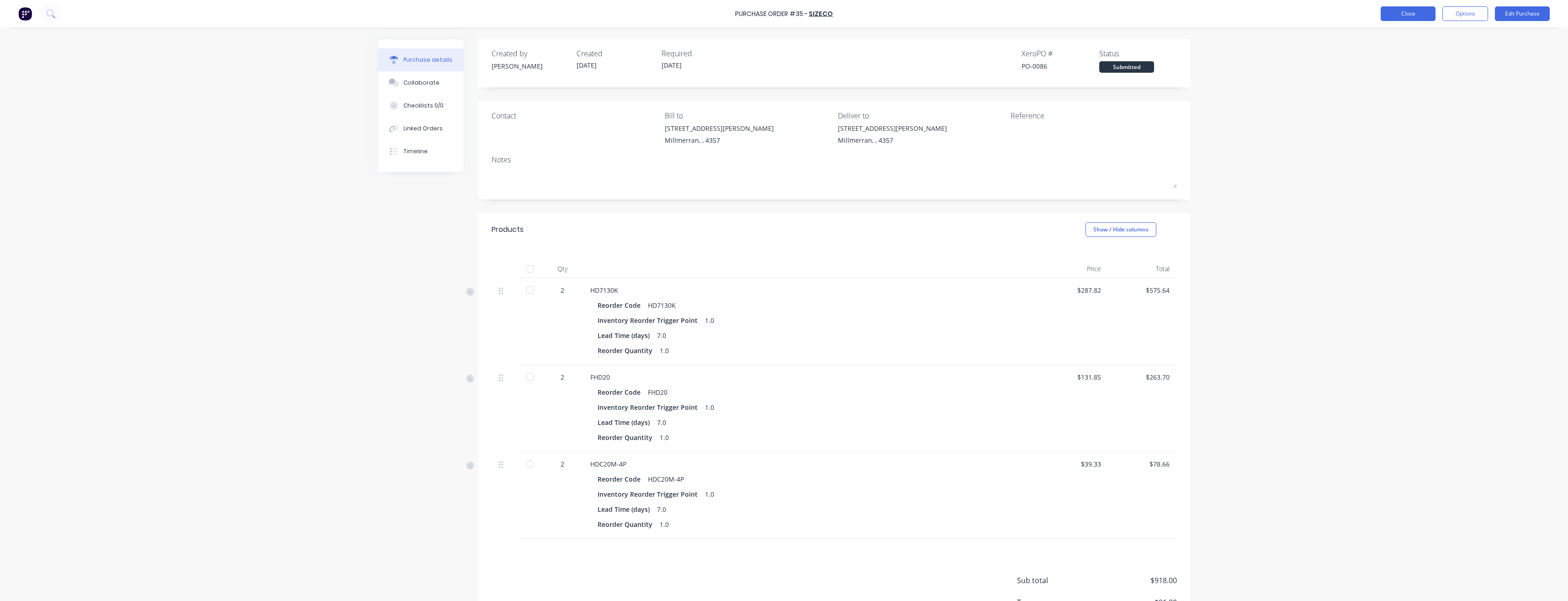
click at [1407, 17] on button "Close" at bounding box center [1408, 13] width 55 height 15
